Goal: Book appointment/travel/reservation

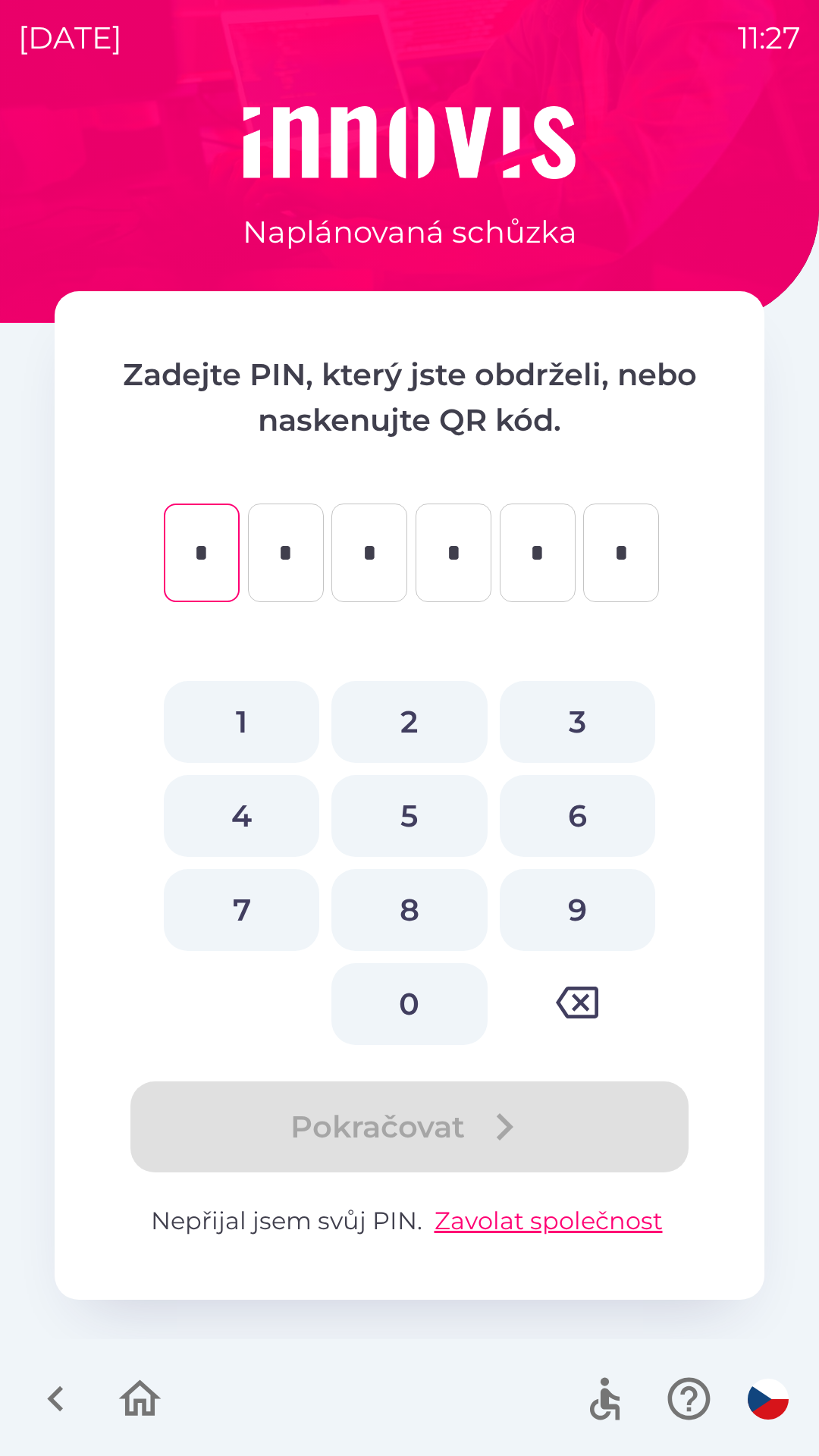
click at [57, 1388] on icon "button" at bounding box center [55, 1398] width 51 height 51
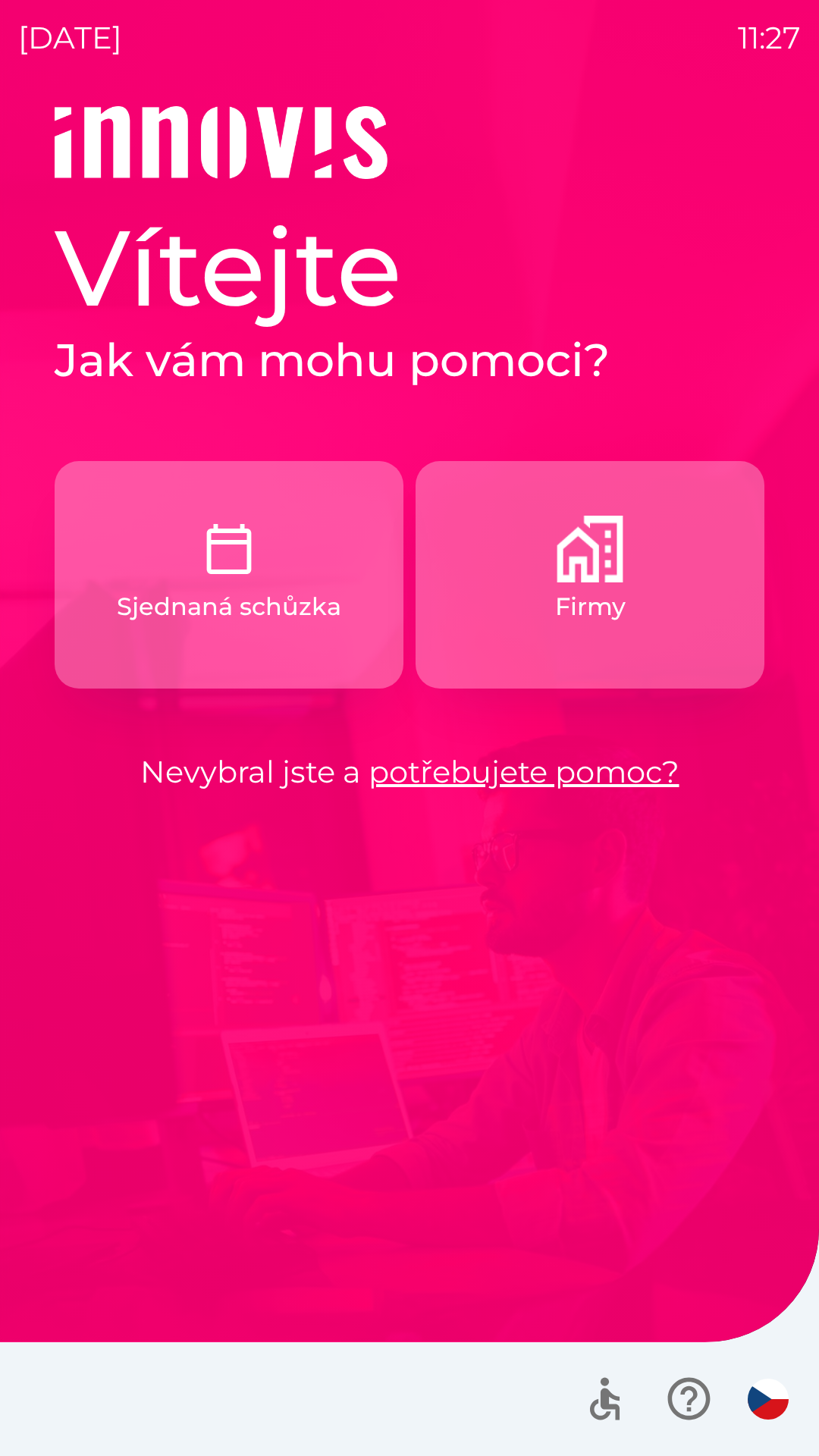
click at [556, 586] on button "Firmy" at bounding box center [589, 575] width 348 height 228
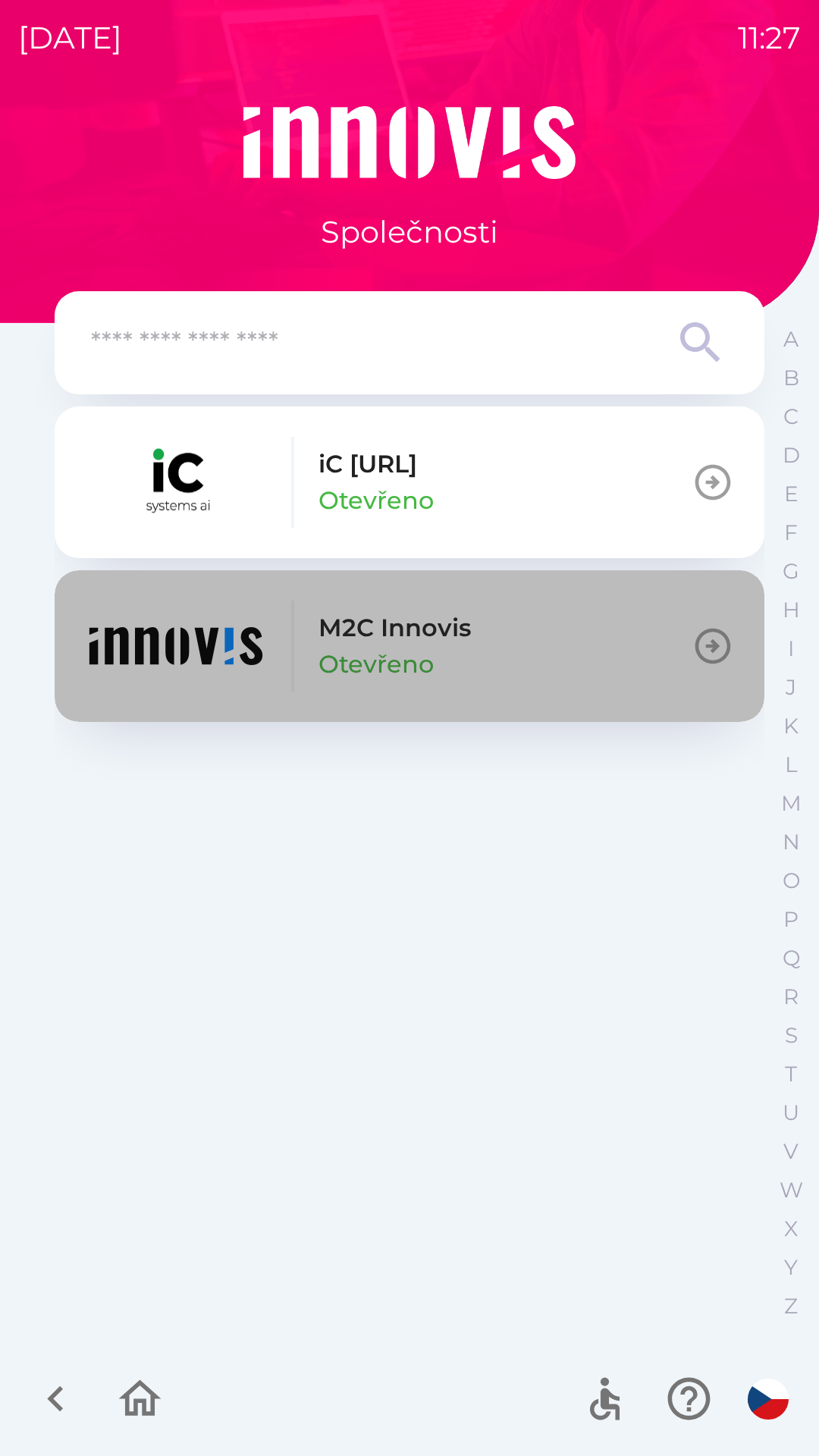
click at [706, 646] on icon "button" at bounding box center [713, 646] width 35 height 35
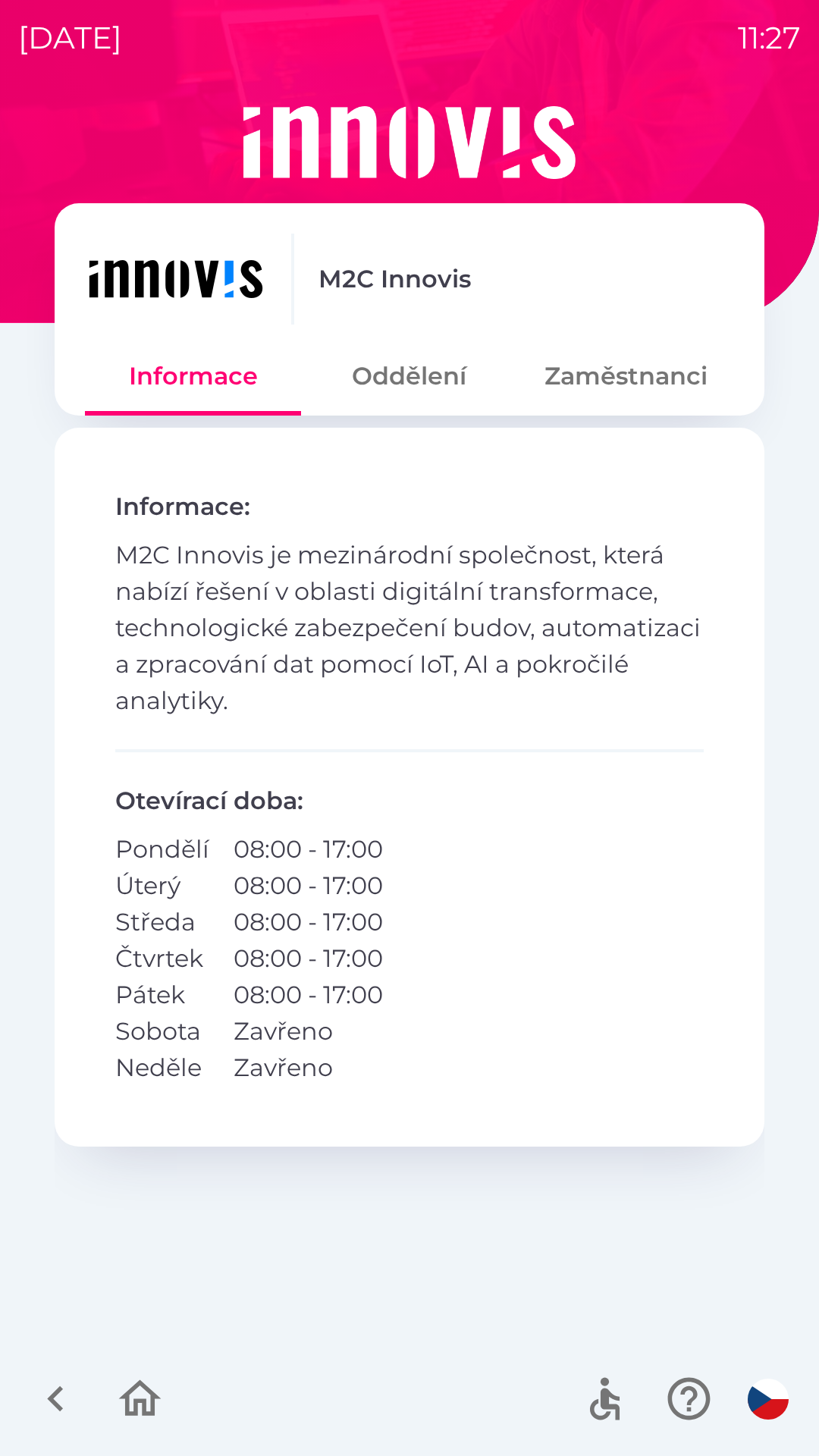
click at [599, 387] on button "Zaměstnanci" at bounding box center [626, 376] width 216 height 55
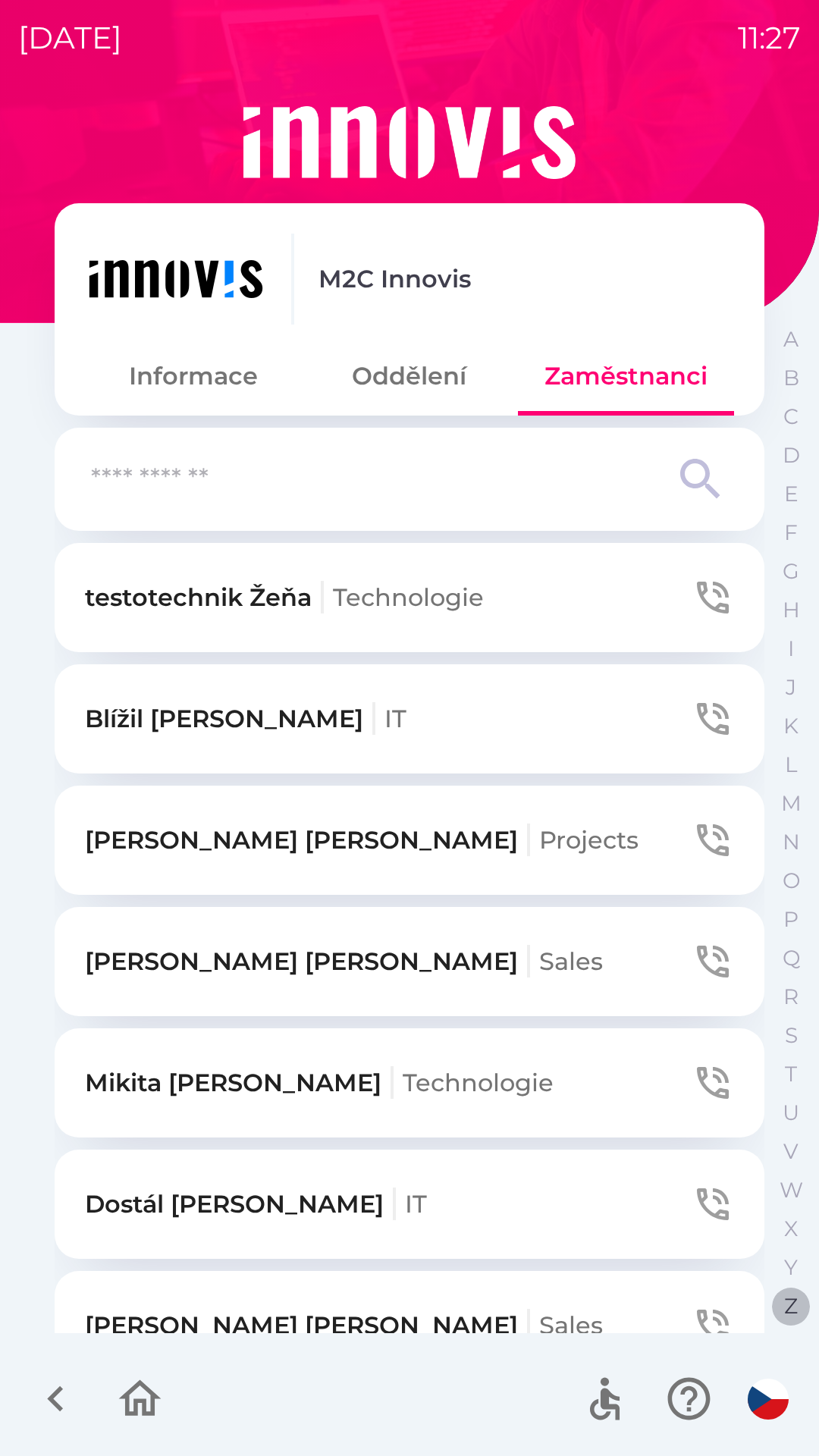
click at [788, 1303] on p "Z" at bounding box center [790, 1306] width 13 height 27
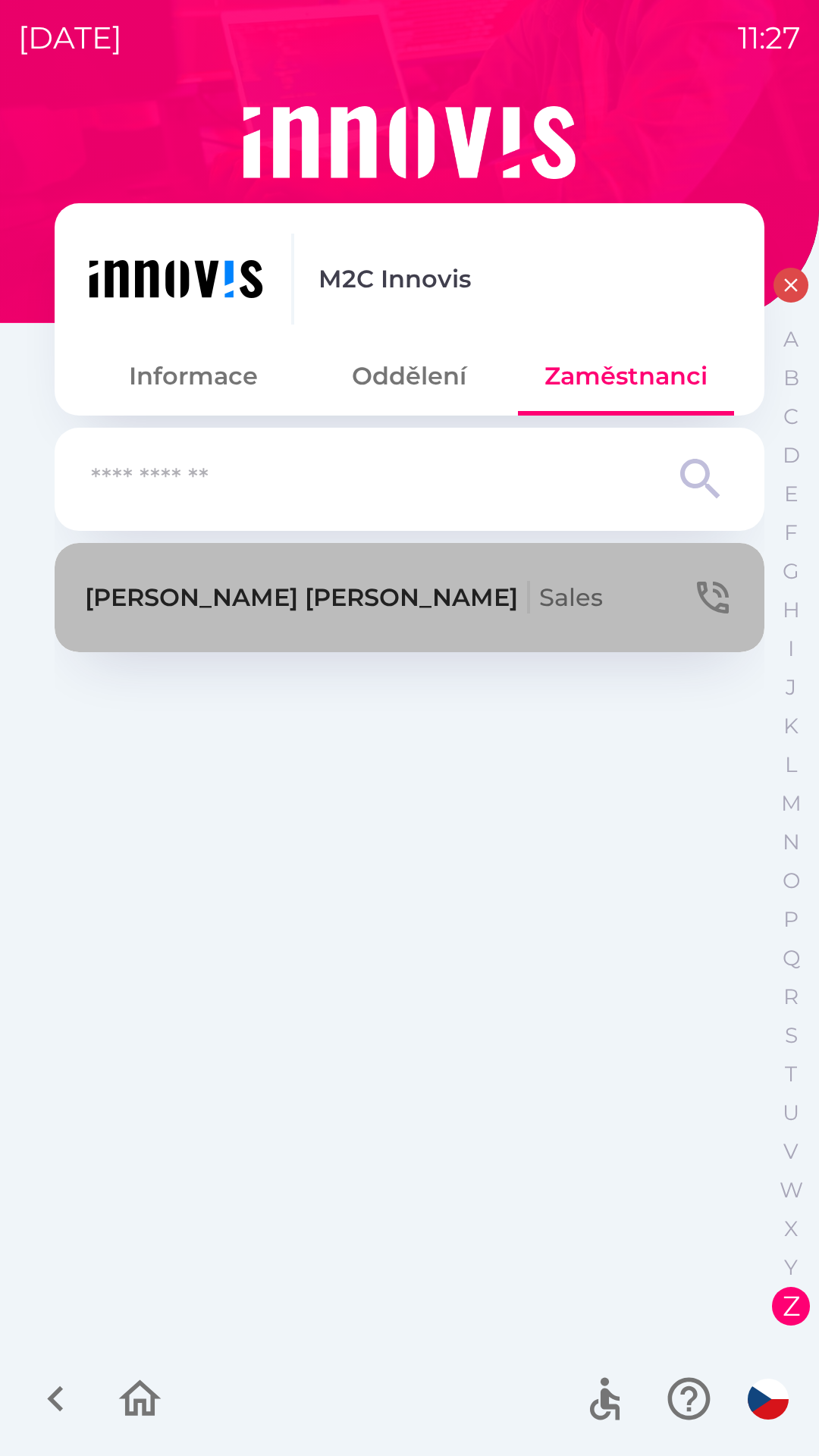
click at [356, 605] on button "[PERSON_NAME]" at bounding box center [410, 597] width 709 height 109
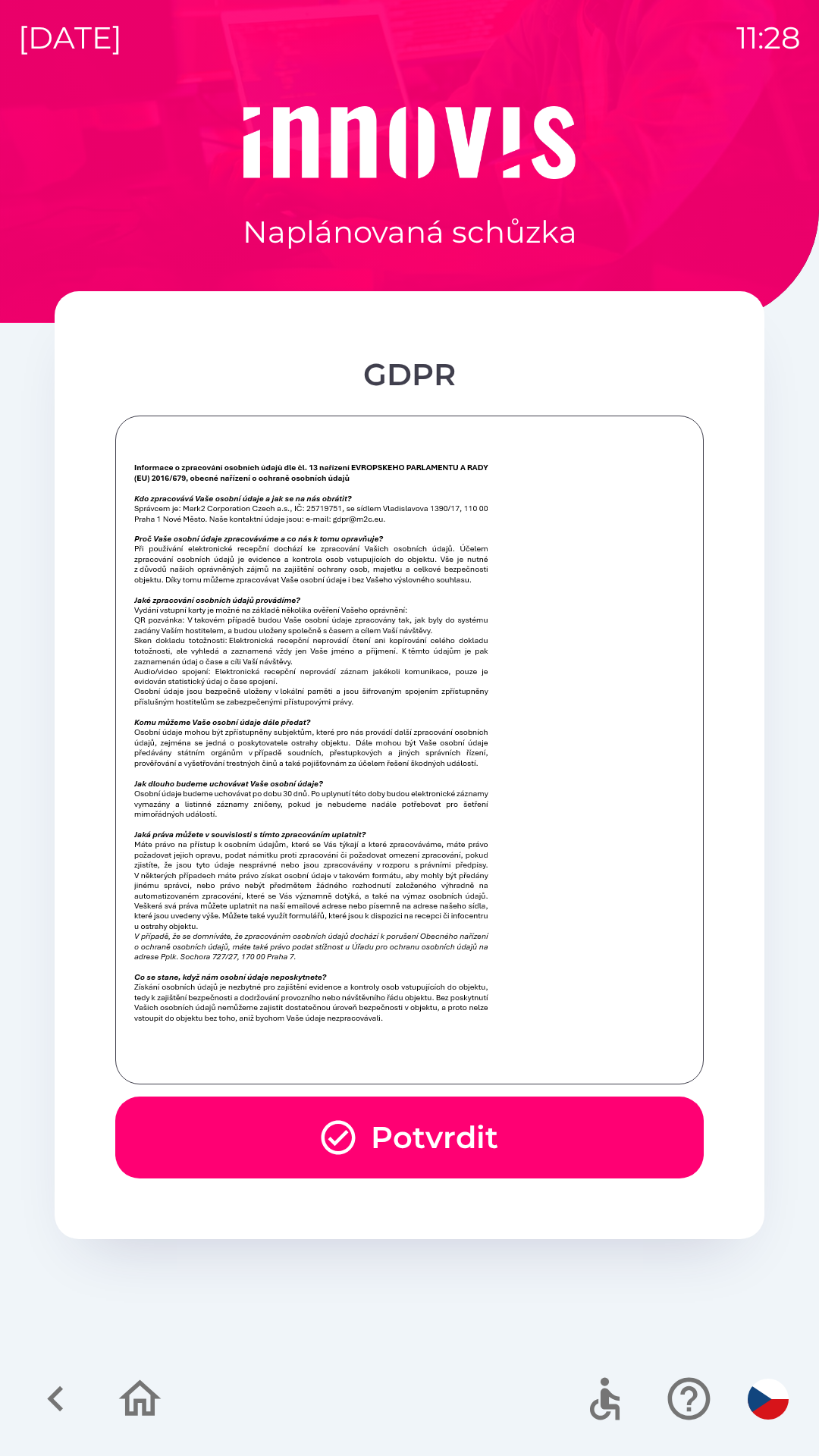
click at [442, 1128] on button "Potvrdit" at bounding box center [410, 1138] width 589 height 82
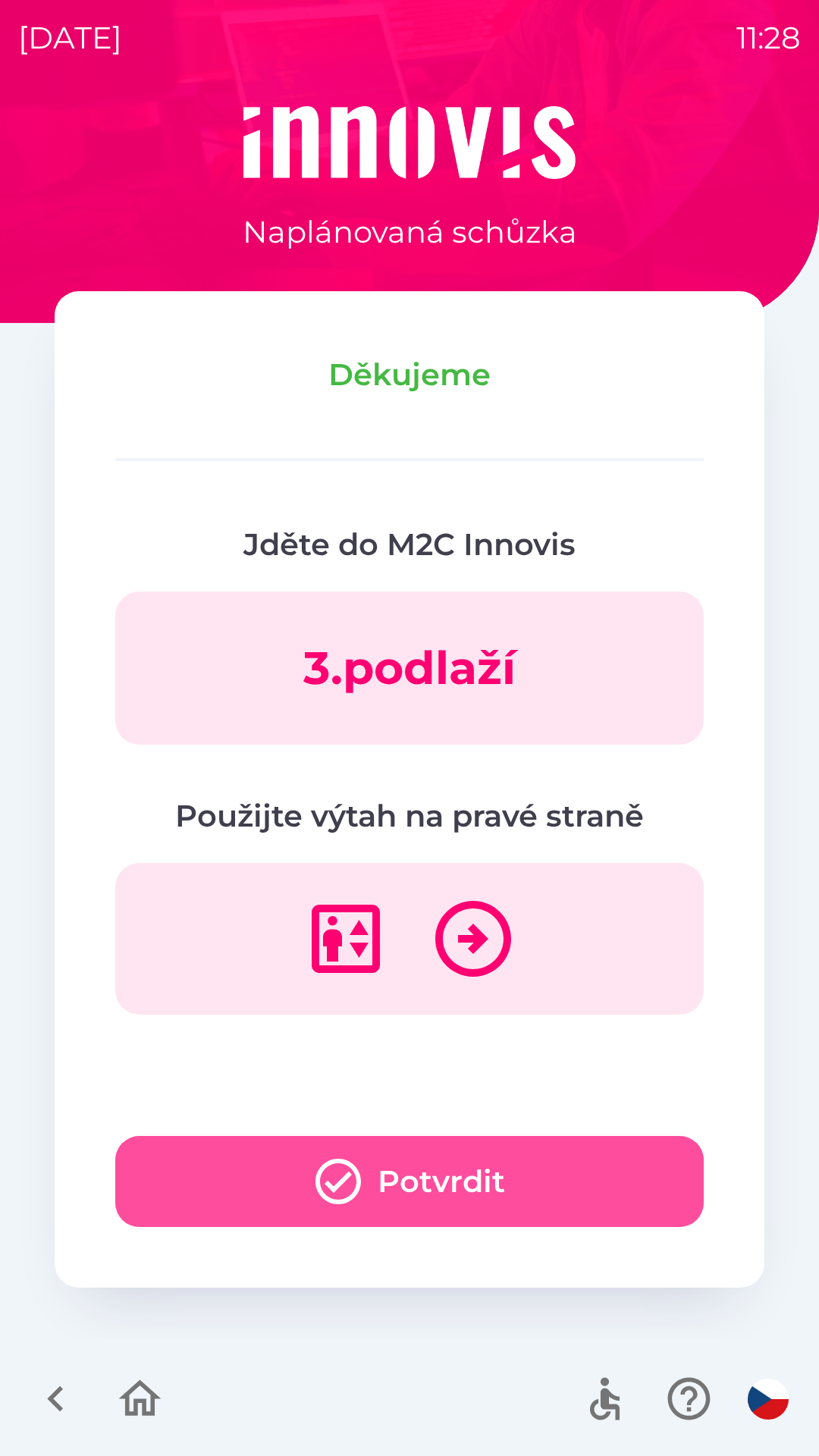
click at [428, 1161] on button "Potvrdit" at bounding box center [410, 1181] width 589 height 91
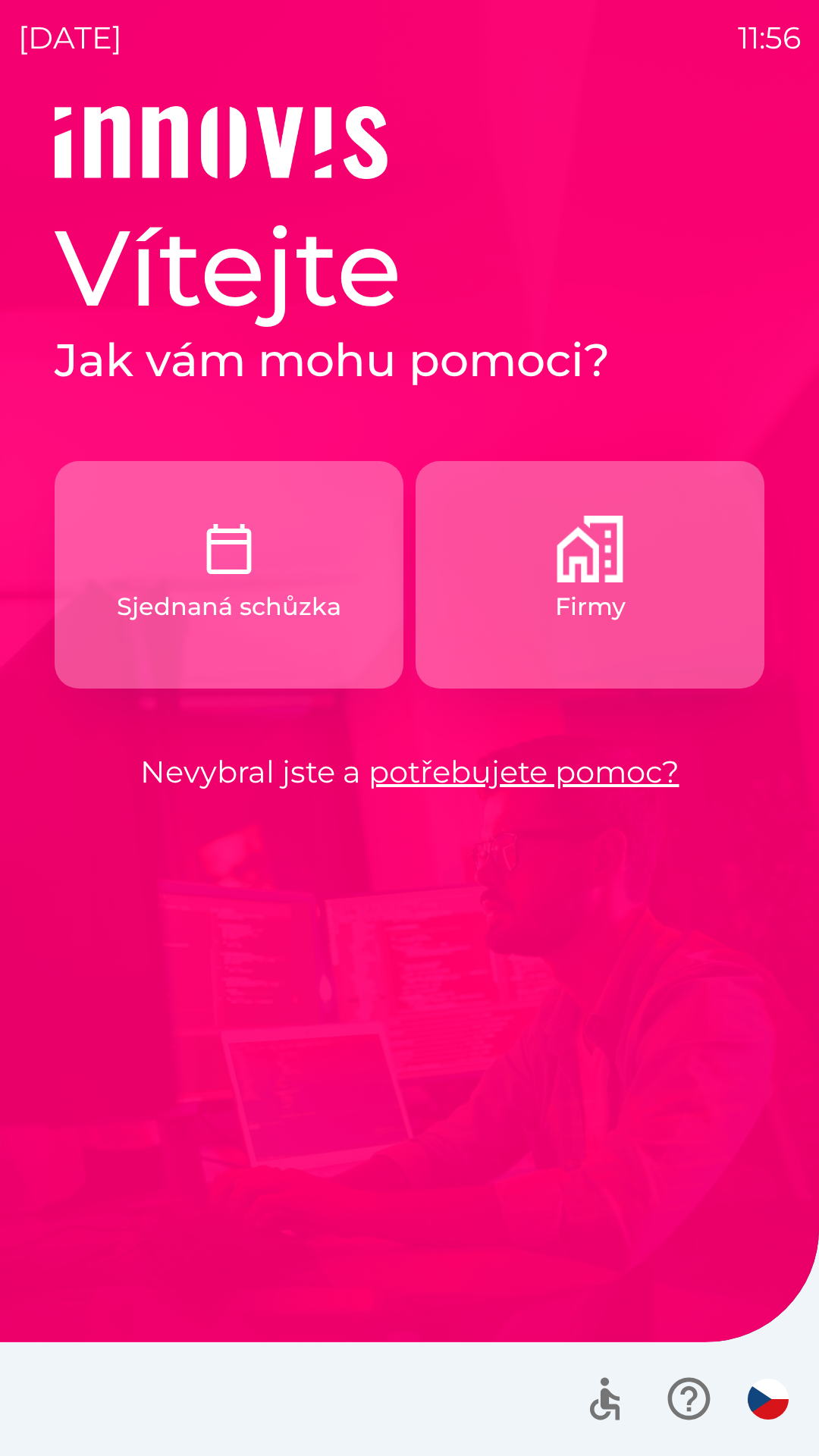
click at [208, 575] on img "button" at bounding box center [229, 549] width 66 height 67
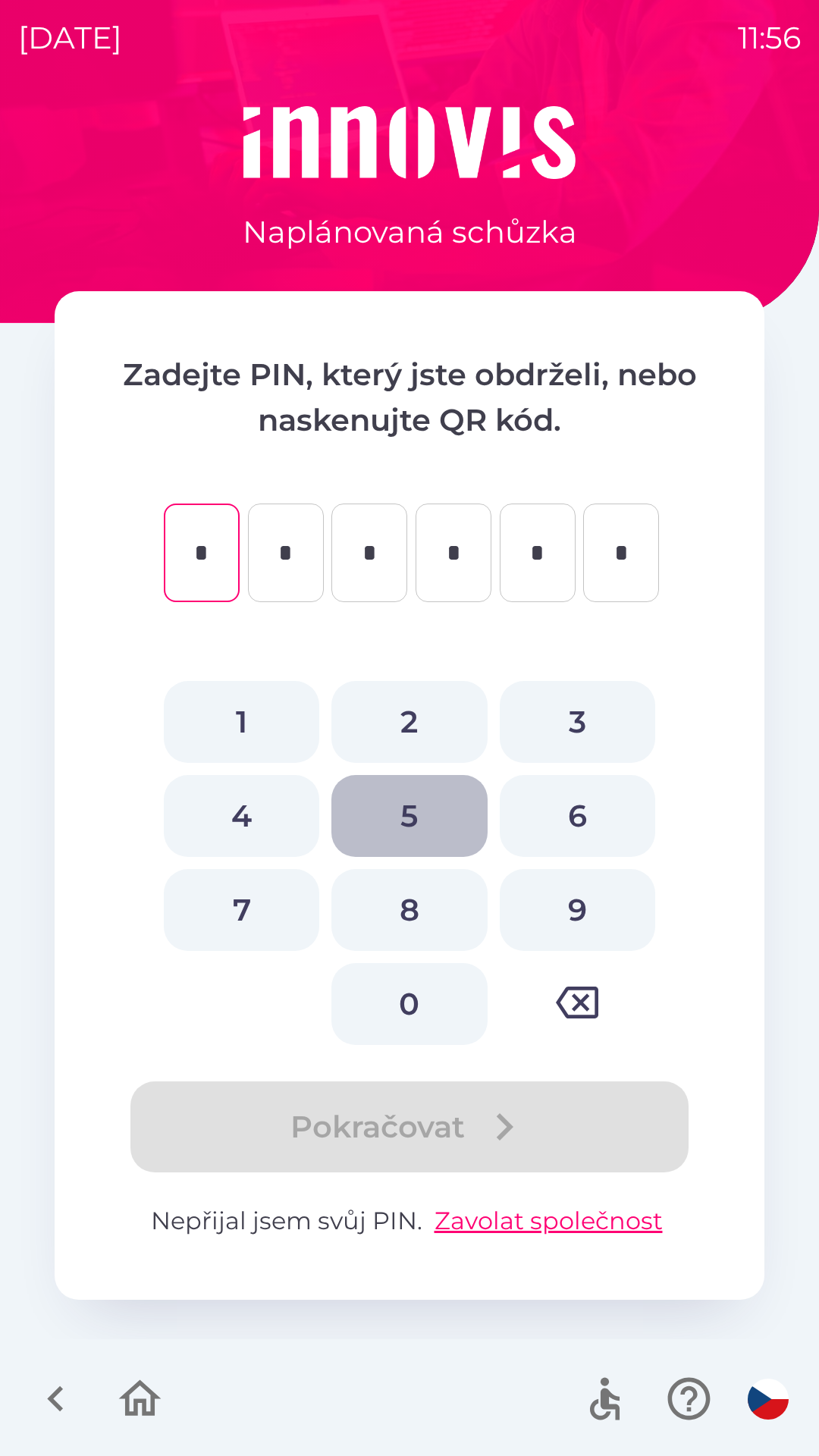
click at [417, 818] on button "5" at bounding box center [409, 816] width 155 height 82
type input "*"
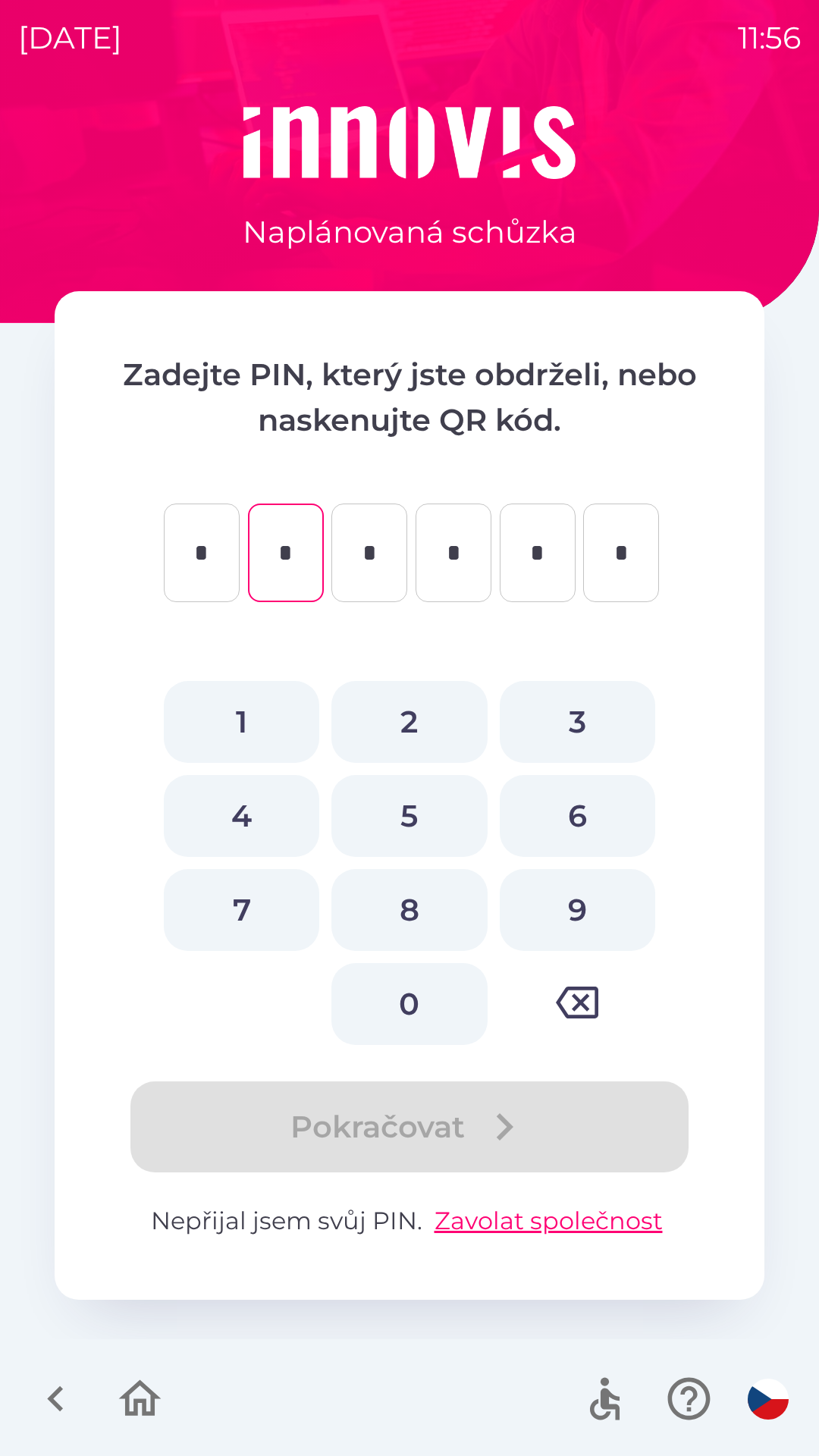
click at [429, 724] on button "2" at bounding box center [409, 722] width 155 height 82
type input "*"
click at [247, 802] on button "4" at bounding box center [241, 816] width 155 height 82
type input "*"
click at [581, 713] on button "3" at bounding box center [577, 722] width 155 height 82
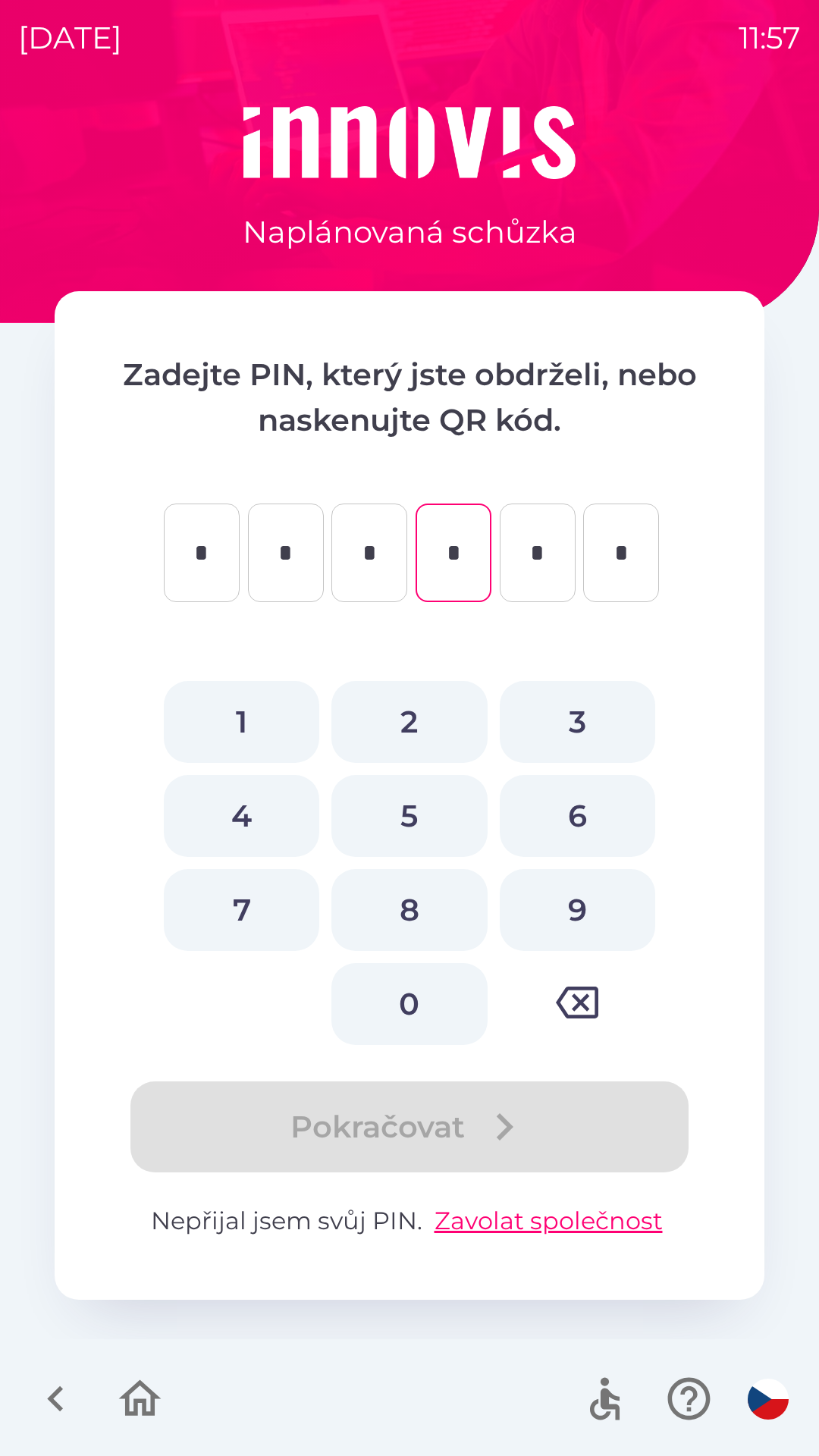
type input "*"
click at [239, 818] on button "4" at bounding box center [241, 816] width 155 height 82
type input "*"
click at [584, 896] on button "9" at bounding box center [577, 910] width 155 height 82
type input "*"
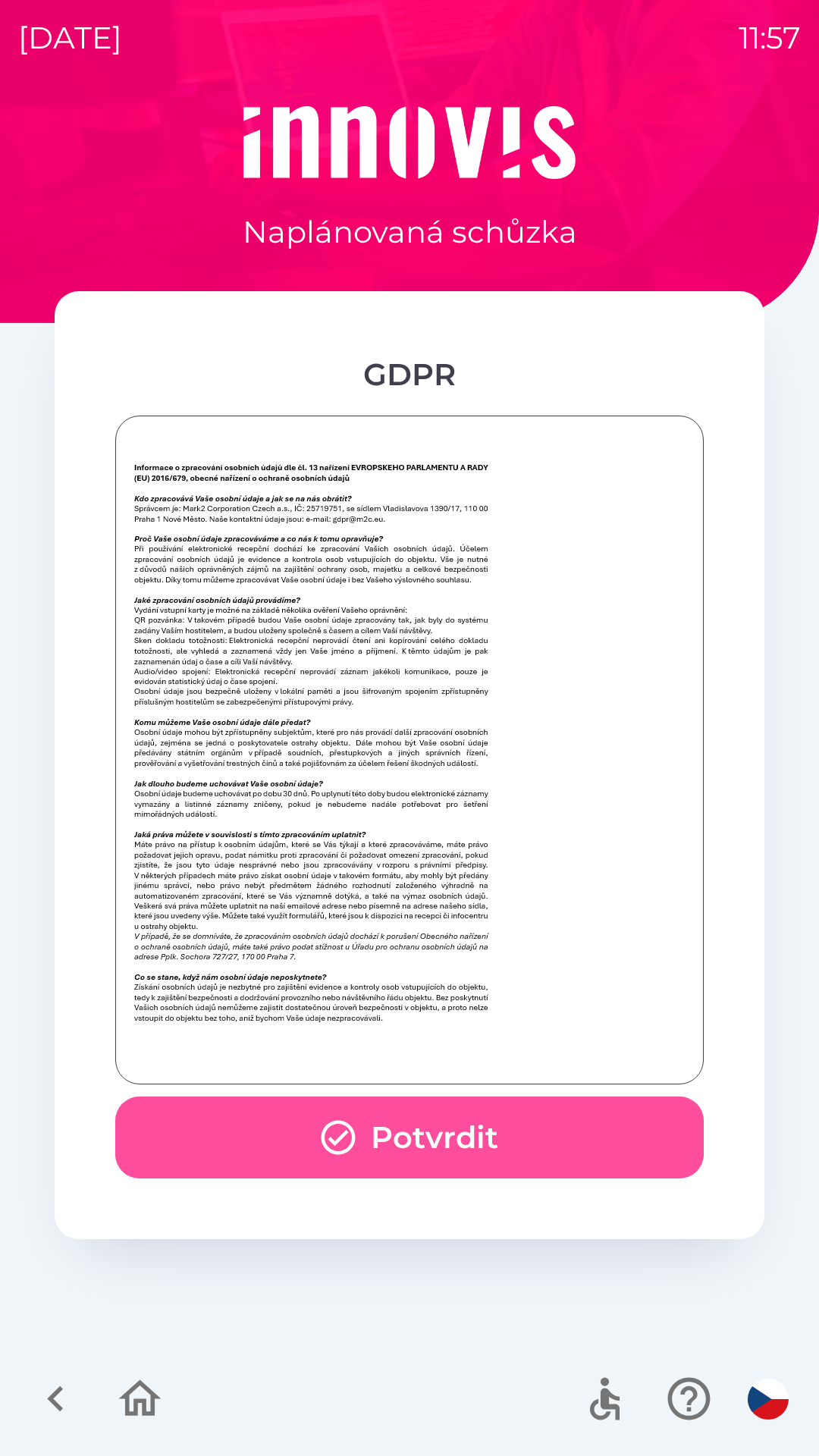
click at [459, 1141] on button "Potvrdit" at bounding box center [410, 1138] width 589 height 82
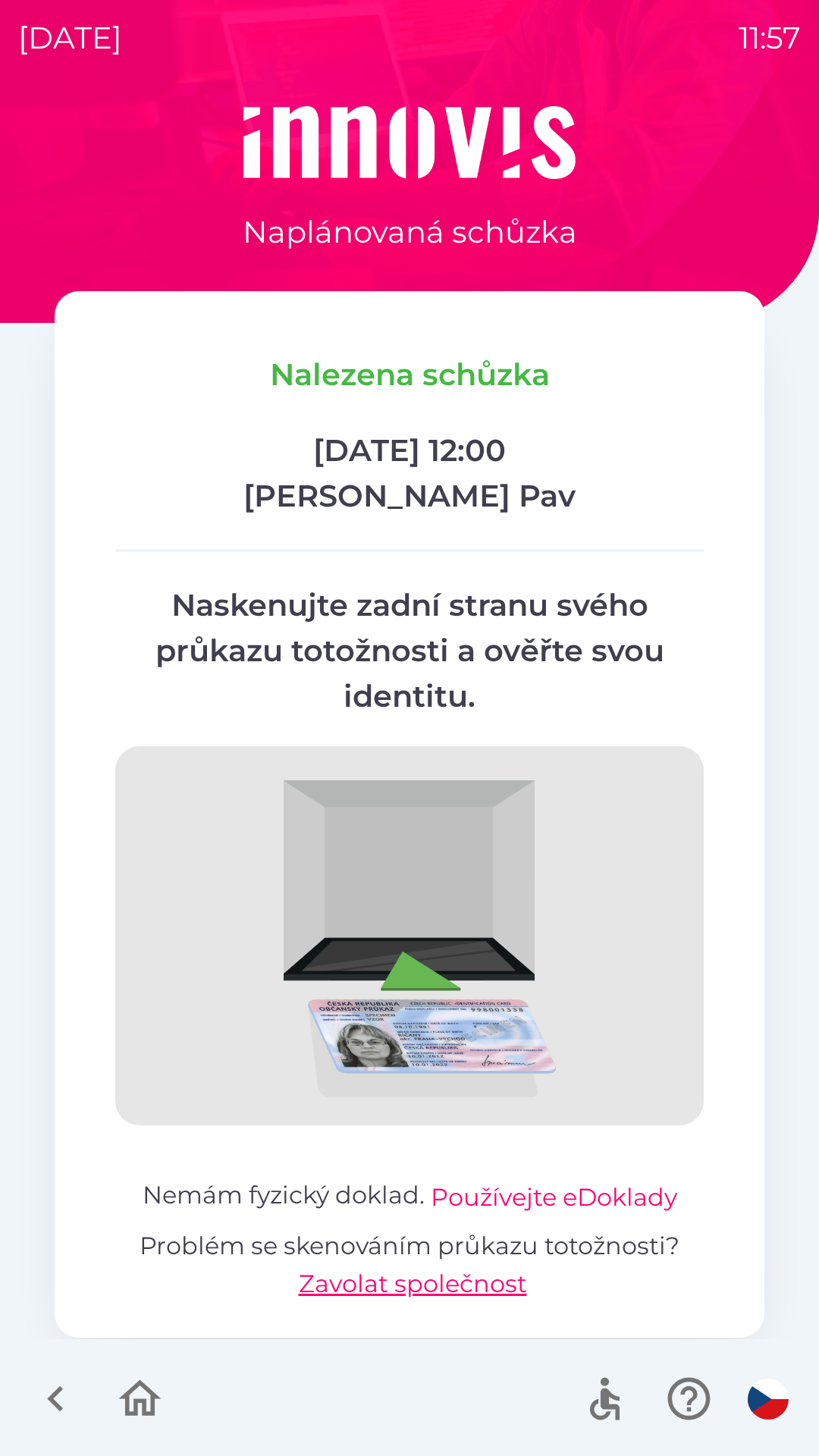
click at [533, 1207] on button "Používejte eDoklady" at bounding box center [554, 1197] width 246 height 36
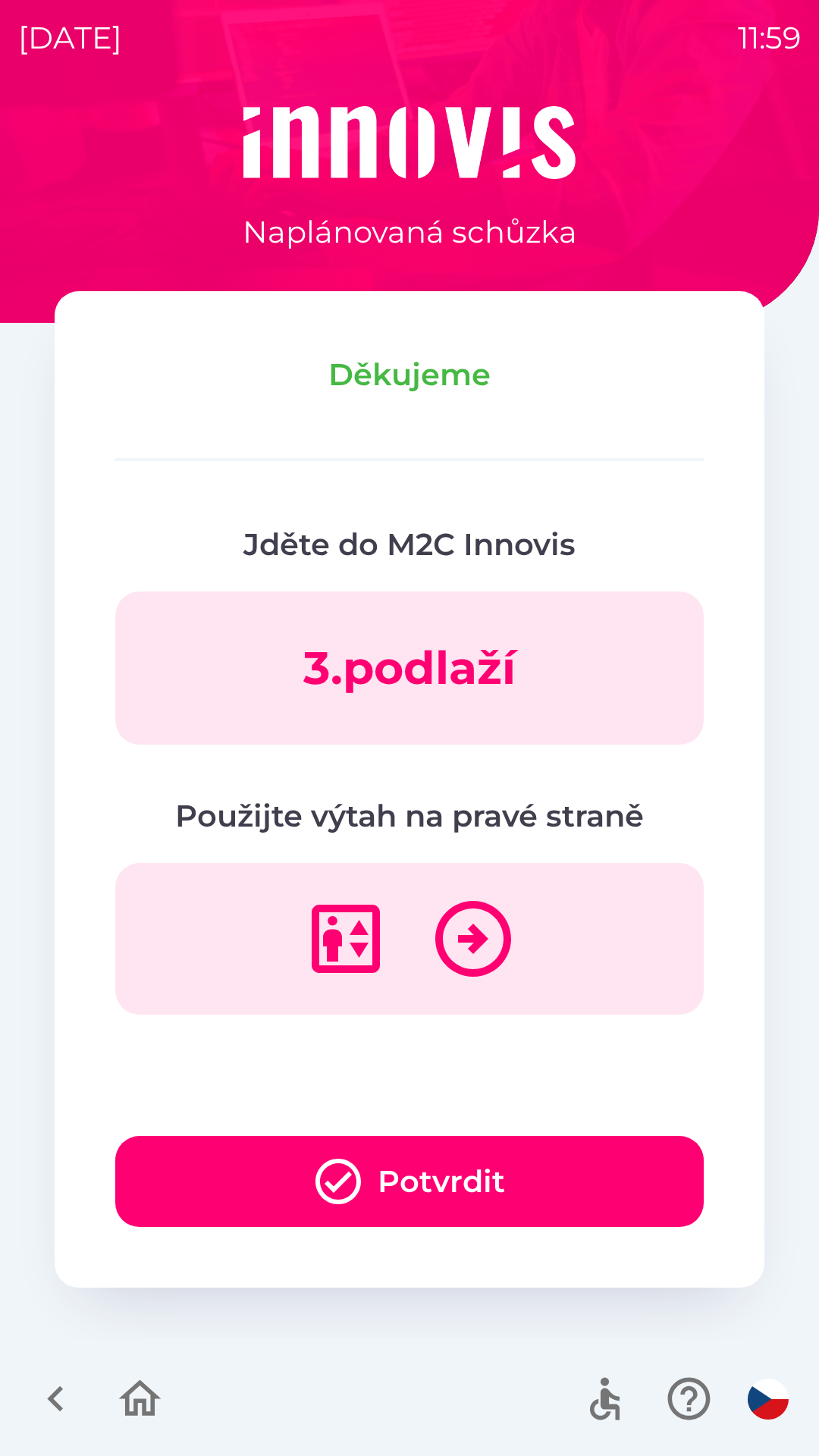
click at [542, 1181] on button "Potvrdit" at bounding box center [410, 1181] width 589 height 91
